Goal: Task Accomplishment & Management: Use online tool/utility

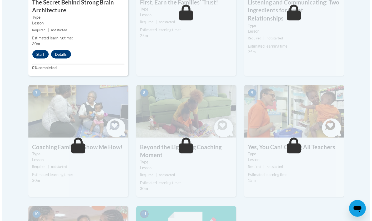
scroll to position [369, 0]
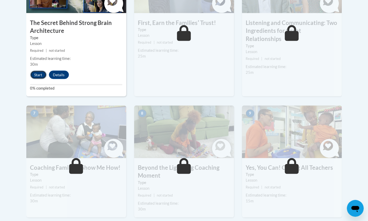
click at [37, 78] on button "Start" at bounding box center [38, 75] width 16 height 8
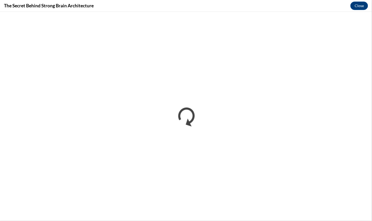
scroll to position [0, 0]
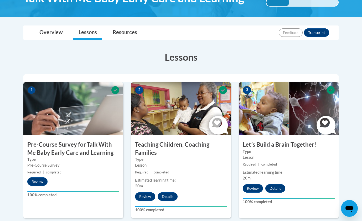
scroll to position [101, 0]
